Goal: Find specific page/section: Find specific page/section

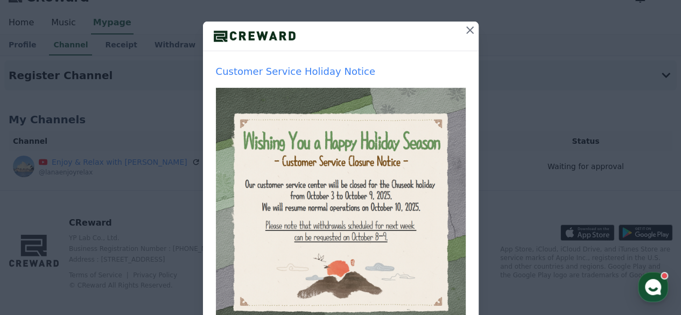
scroll to position [27, 0]
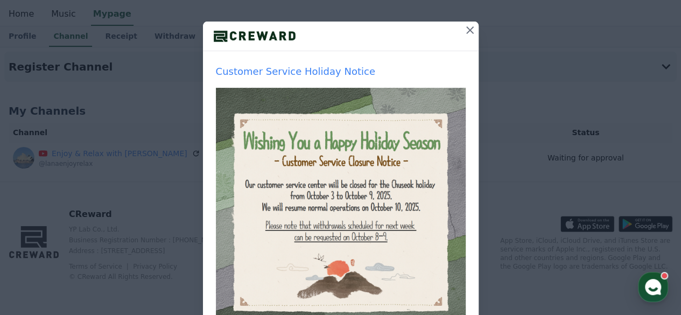
click at [464, 24] on icon at bounding box center [469, 30] width 13 height 13
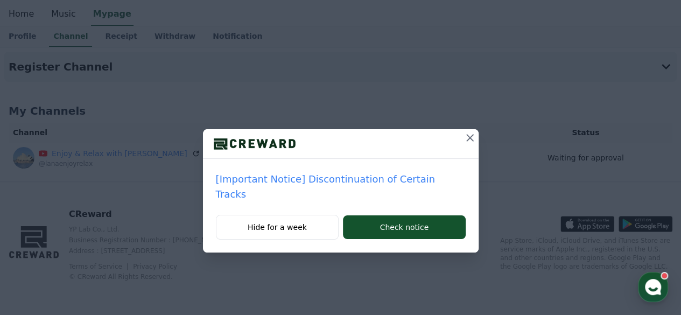
scroll to position [0, 0]
click at [463, 139] on icon at bounding box center [469, 137] width 13 height 13
click at [473, 138] on icon at bounding box center [469, 137] width 13 height 13
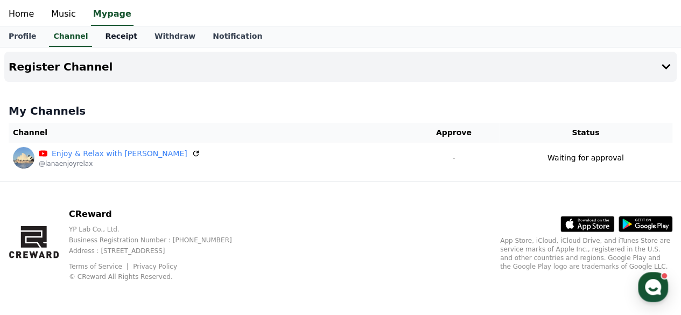
click at [109, 34] on link "Receipt" at bounding box center [121, 36] width 50 height 20
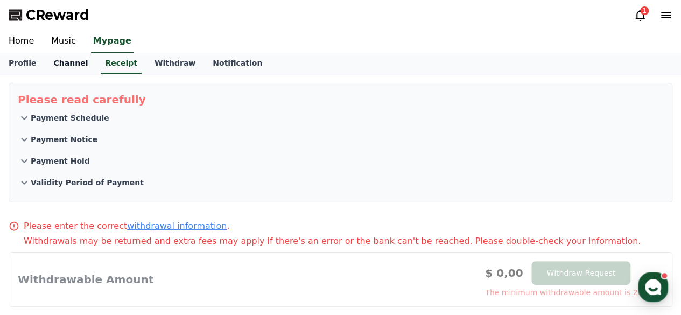
click at [58, 64] on link "Channel" at bounding box center [71, 63] width 52 height 20
